Goal: Information Seeking & Learning: Learn about a topic

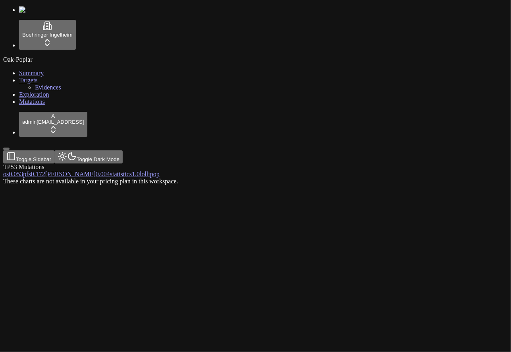
click at [151, 185] on div "These charts are not available in your pricing plan in this workspace." at bounding box center [217, 181] width 429 height 7
click at [221, 178] on div "These charts are not available in your pricing plan in this workspace." at bounding box center [217, 181] width 429 height 7
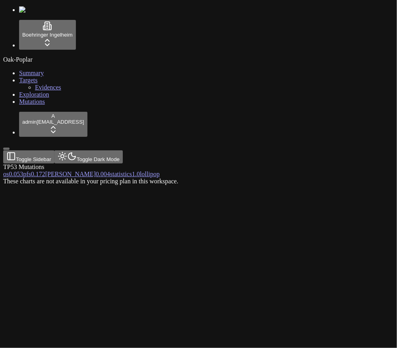
click at [52, 105] on div "Oak-Poplar Summary Targets Evidences Exploration Mutations" at bounding box center [198, 80] width 391 height 49
click at [125, 178] on div "These charts are not available in your pricing plan in this workspace." at bounding box center [160, 181] width 314 height 7
click at [98, 163] on div "TP53 Mutations" at bounding box center [160, 166] width 314 height 7
drag, startPoint x: 98, startPoint y: 48, endPoint x: 100, endPoint y: 53, distance: 5.5
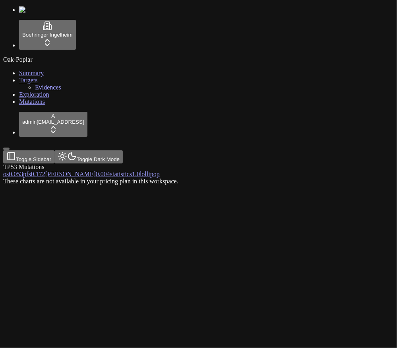
click at [100, 163] on div "TP53 Mutations" at bounding box center [160, 166] width 314 height 7
click at [136, 178] on div "These charts are not available in your pricing plan in this workspace." at bounding box center [160, 181] width 314 height 7
click at [41, 105] on div "Oak-Poplar Summary Targets Evidences Exploration Mutations" at bounding box center [198, 80] width 391 height 49
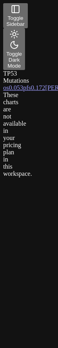
drag, startPoint x: 0, startPoint y: 157, endPoint x: -21, endPoint y: 157, distance: 21.1
click at [0, 157] on html "Toggle Sidebar Toggle Dark Mode TP53 Mutations os 0.053 pfs 0.172 orr 0.004 sta…" at bounding box center [29, 90] width 58 height 180
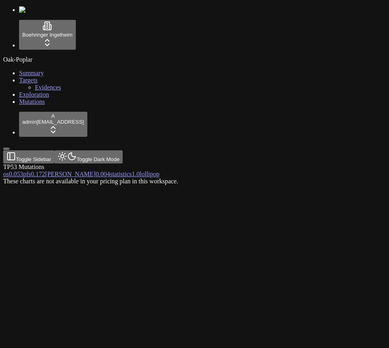
click at [283, 178] on div "These charts are not available in your pricing plan in this workspace." at bounding box center [156, 181] width 307 height 7
drag, startPoint x: 198, startPoint y: 230, endPoint x: 201, endPoint y: 211, distance: 18.9
click at [199, 185] on div "These charts are not available in your pricing plan in this workspace." at bounding box center [156, 181] width 307 height 7
click at [202, 185] on div "These charts are not available in your pricing plan in this workspace." at bounding box center [156, 181] width 307 height 7
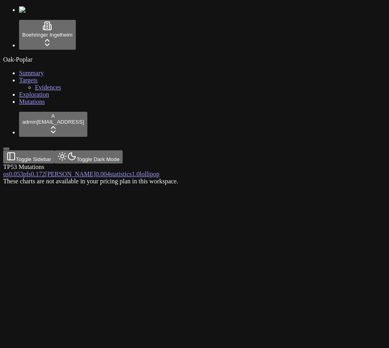
click at [202, 185] on div "These charts are not available in your pricing plan in this workspace." at bounding box center [156, 181] width 307 height 7
click at [199, 185] on div "These charts are not available in your pricing plan in this workspace." at bounding box center [156, 181] width 307 height 7
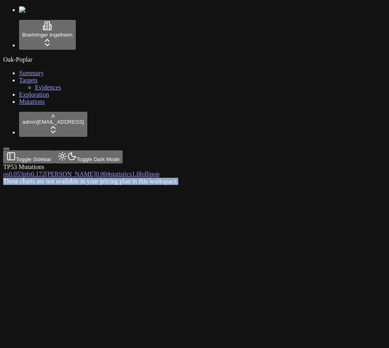
click at [199, 185] on div "These charts are not available in your pricing plan in this workspace." at bounding box center [156, 181] width 307 height 7
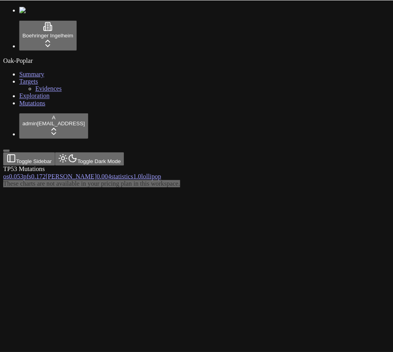
scroll to position [0, 0]
